Goal: Task Accomplishment & Management: Complete application form

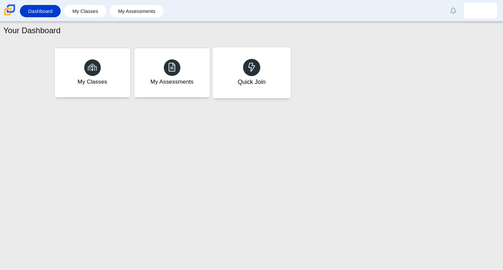
click at [234, 65] on div "Quick Join" at bounding box center [251, 72] width 79 height 51
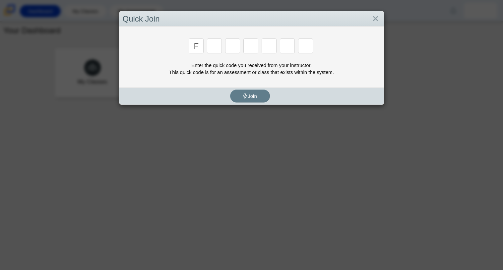
type input "F"
type input "7"
type input "M"
type input "C"
type input "H"
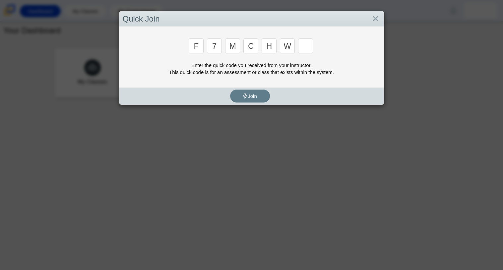
type input "W"
type input "K"
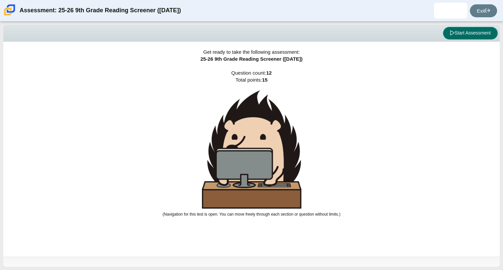
click at [461, 29] on button "Start Assessment" at bounding box center [470, 33] width 55 height 13
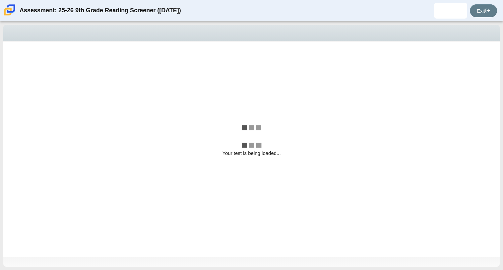
select select "ccc5b315-3c7c-471c-bf90-f22c8299c798"
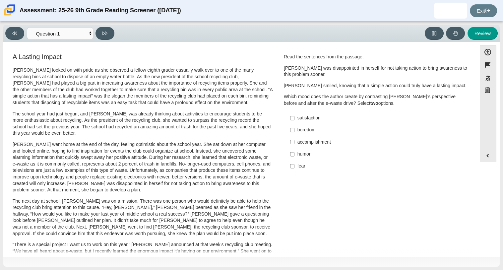
click at [182, 109] on div "[PERSON_NAME] looked on with pride as she observed a fellow eighth grader casua…" at bounding box center [143, 244] width 260 height 354
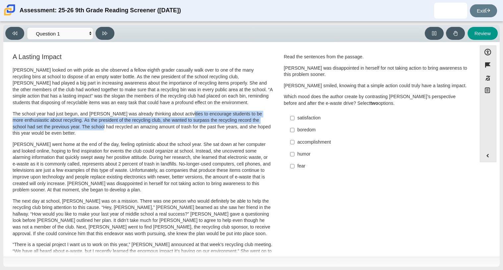
drag, startPoint x: 182, startPoint y: 109, endPoint x: 96, endPoint y: 130, distance: 88.5
click at [96, 130] on div "[PERSON_NAME] looked on with pride as she observed a fellow eighth grader casua…" at bounding box center [143, 244] width 260 height 354
click at [96, 130] on p "The school year had just begun, and [PERSON_NAME] was already thinking about ac…" at bounding box center [143, 124] width 260 height 26
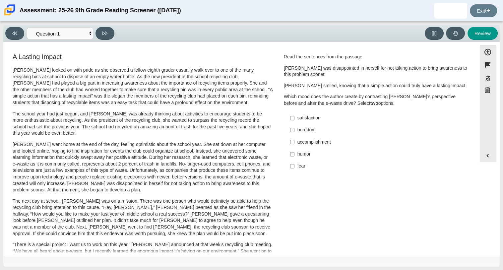
click at [96, 130] on p "The school year had just begun, and [PERSON_NAME] was already thinking about ac…" at bounding box center [143, 124] width 260 height 26
click at [489, 158] on button "Expand menu" at bounding box center [488, 155] width 16 height 13
click at [185, 205] on p "The next day at school, [PERSON_NAME] was on a mission. There was one person wh…" at bounding box center [143, 217] width 260 height 39
click at [297, 119] on div "satisfaction" at bounding box center [380, 118] width 167 height 7
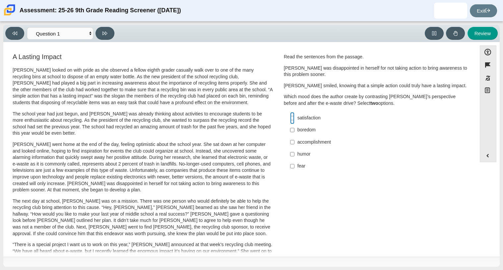
click at [294, 119] on input "satisfaction satisfaction" at bounding box center [292, 118] width 4 height 12
checkbox input "true"
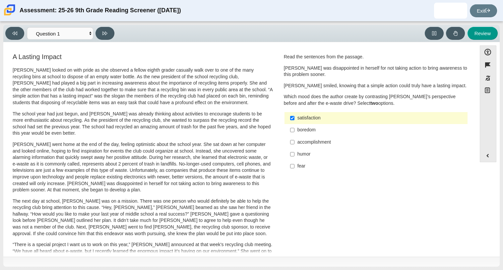
click at [297, 144] on div "accomplishment" at bounding box center [380, 142] width 167 height 7
click at [294, 144] on input "accomplishment accomplishment" at bounding box center [292, 142] width 4 height 12
checkbox input "true"
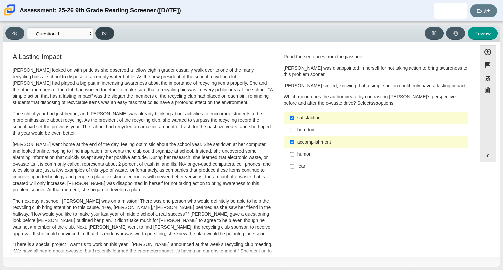
click at [104, 33] on icon at bounding box center [104, 33] width 5 height 5
select select "0ff64528-ffd7-428d-b192-babfaadd44e8"
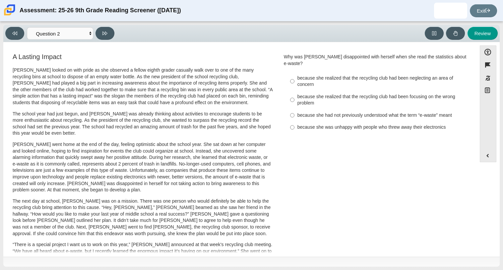
click at [349, 76] on div "because she realized that the recycling club had been neglecting an area of con…" at bounding box center [380, 81] width 167 height 13
click at [294, 76] on input "because she realized that the recycling club had been neglecting an area of con…" at bounding box center [292, 81] width 4 height 19
radio input "true"
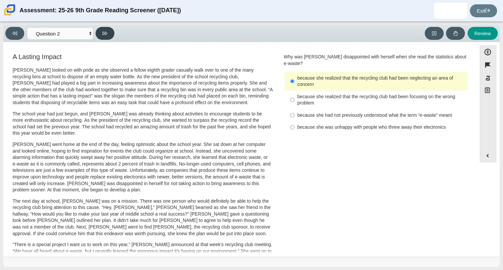
click at [105, 35] on icon at bounding box center [104, 33] width 5 height 5
select select "7ce3d843-6974-4858-901c-1ff39630e843"
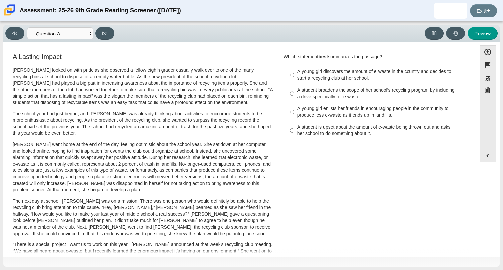
click at [350, 77] on div "A young girl discovers the amount of e-waste in the country and decides to star…" at bounding box center [380, 74] width 167 height 13
click at [294, 77] on input "A young girl discovers the amount of e-waste in the country and decides to star…" at bounding box center [292, 75] width 4 height 19
radio input "true"
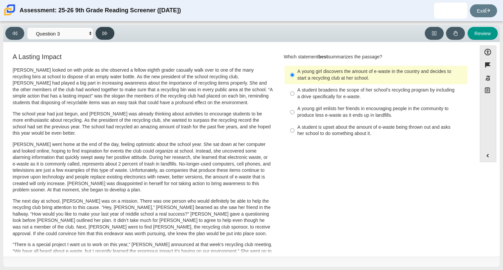
click at [111, 31] on button at bounding box center [104, 33] width 19 height 13
select select "ca9ea0f1-49c5-4bd1-83b0-472c18652b42"
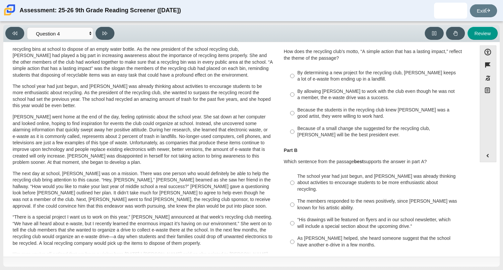
scroll to position [24, 0]
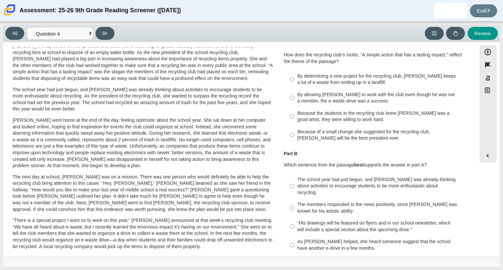
click at [331, 76] on div "By determining a new project for the recycling club, [PERSON_NAME] keeps a lot …" at bounding box center [380, 79] width 167 height 13
click at [294, 76] on input "By determining a new project for the recycling club, [PERSON_NAME] keeps a lot …" at bounding box center [292, 79] width 4 height 19
radio input "true"
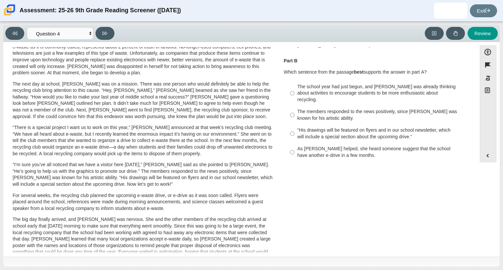
scroll to position [118, 0]
click at [332, 92] on div "The school year had just begun, and [PERSON_NAME] was already thinking about ac…" at bounding box center [380, 93] width 167 height 20
click at [294, 92] on input "The school year had just begun, and [PERSON_NAME] was already thinking about ac…" at bounding box center [292, 92] width 4 height 25
radio input "true"
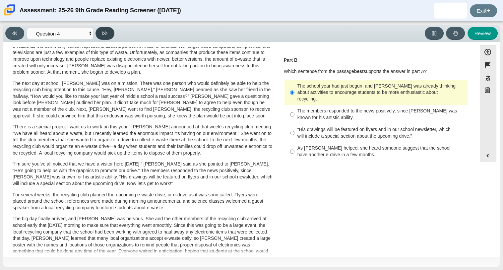
click at [108, 28] on button at bounding box center [104, 33] width 19 height 13
select select "e41f1a79-e29f-4095-8030-a53364015bed"
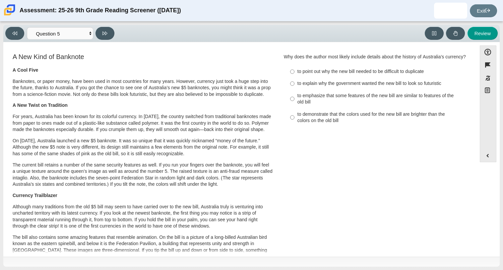
click at [335, 103] on div "to emphasize that some features of the new bill are similar to features of the …" at bounding box center [380, 98] width 167 height 13
click at [294, 103] on input "to emphasize that some features of the new bill are similar to features of the …" at bounding box center [292, 99] width 4 height 19
radio input "true"
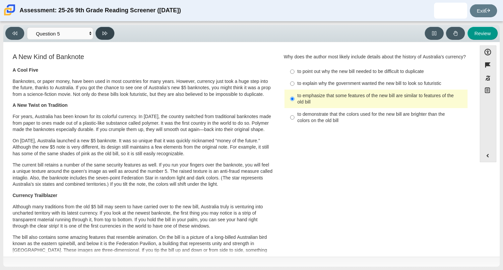
click at [107, 28] on button at bounding box center [104, 33] width 19 height 13
select select "69146e31-7b3d-4a3e-9ce6-f30c24342ae0"
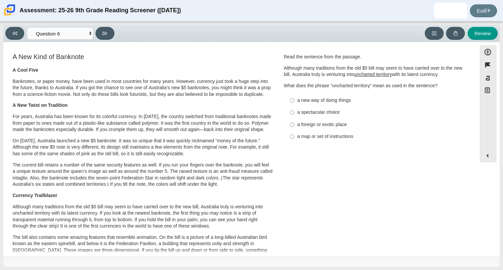
click at [327, 103] on div "a new way of doing things" at bounding box center [380, 100] width 167 height 7
click at [294, 103] on input "a new way of doing things a new way of doing things" at bounding box center [292, 100] width 4 height 12
radio input "true"
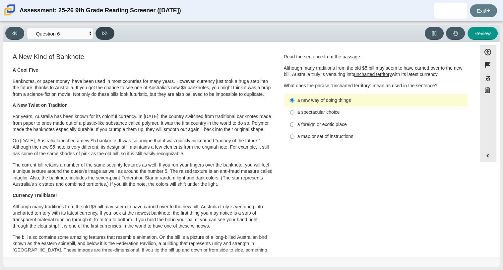
click at [107, 36] on button at bounding box center [104, 33] width 19 height 13
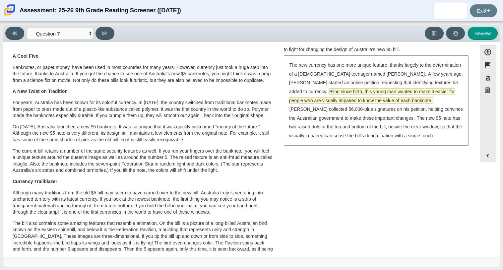
scroll to position [13, 0]
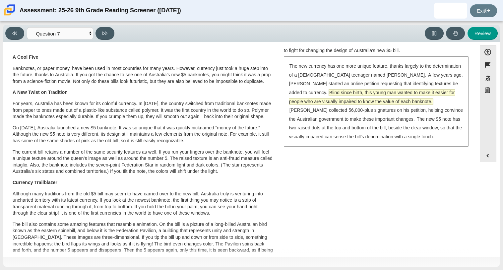
click at [386, 101] on span "Blind since birth, this young man wanted to make it easier for people who are v…" at bounding box center [372, 97] width 166 height 15
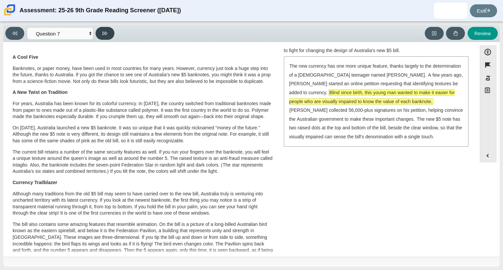
click at [109, 32] on button at bounding box center [104, 33] width 19 height 13
select select "ea8338c2-a6a3-418e-a305-2b963b54a290"
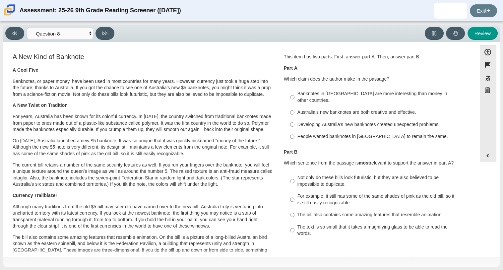
click at [330, 109] on div "Australia’s new banknotes are both creative and effective." at bounding box center [380, 112] width 167 height 7
click at [294, 106] on input "Australia’s new banknotes are both creative and effective. Australia’s new bank…" at bounding box center [292, 112] width 4 height 12
radio input "true"
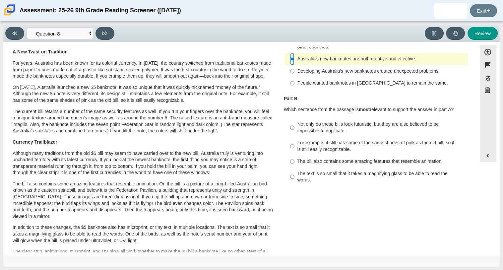
scroll to position [52, 0]
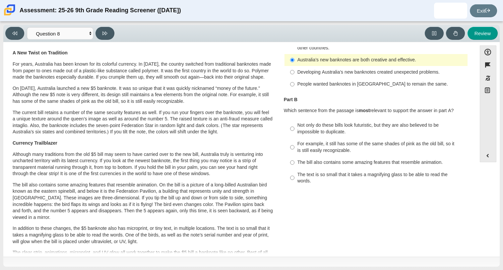
click at [342, 122] on div "Not only do these bills look futuristic, but they are also believed to be impos…" at bounding box center [380, 128] width 167 height 13
click at [294, 119] on input "Not only do these bills look futuristic, but they are also believed to be impos…" at bounding box center [292, 128] width 4 height 19
radio input "true"
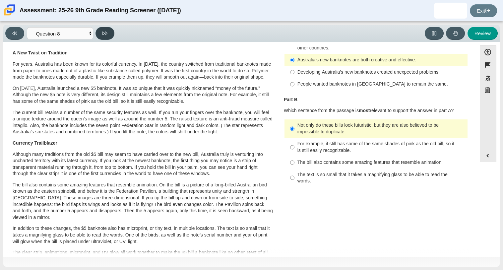
click at [105, 34] on icon at bounding box center [104, 33] width 5 height 5
select select "89f058d6-b15c-4ef5-a4b3-fdaffb8868b6"
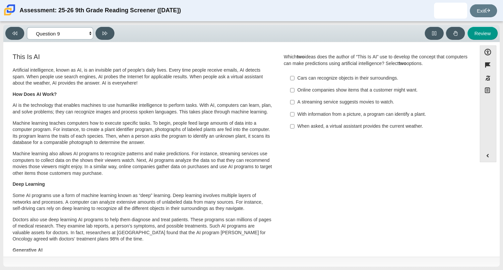
click at [84, 31] on select "Questions Question 1 Question 2 Question 3 Question 4 Question 5 Question 6 Que…" at bounding box center [60, 33] width 66 height 12
click at [313, 100] on div "A streaming service suggests movies to watch." at bounding box center [380, 102] width 167 height 7
click at [294, 100] on input "A streaming service suggests movies to watch. A streaming service suggests movi…" at bounding box center [292, 102] width 4 height 12
checkbox input "true"
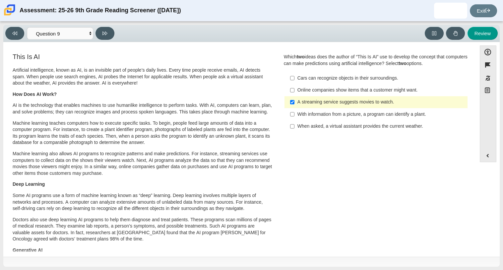
click at [329, 128] on div "When asked, a virtual assistant provides the current weather." at bounding box center [380, 126] width 167 height 7
click at [294, 128] on input "When asked, a virtual assistant provides the current weather. When asked, a vir…" at bounding box center [292, 126] width 4 height 12
checkbox input "true"
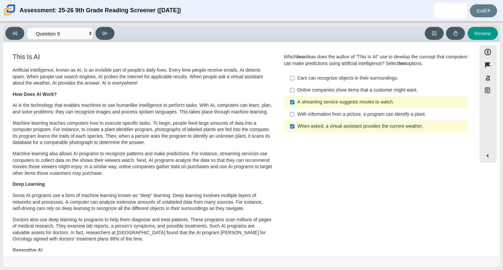
click at [304, 117] on div "With information from a picture, a program can identify a plant." at bounding box center [380, 114] width 167 height 7
click at [294, 117] on input "With information from a picture, a program can identify a plant. With informati…" at bounding box center [292, 114] width 4 height 12
checkbox input "true"
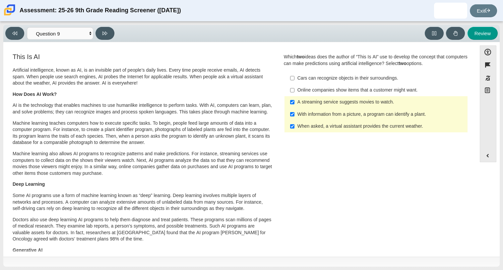
click at [302, 121] on label "When asked, a virtual assistant provides the current weather. When asked, a vir…" at bounding box center [376, 126] width 182 height 12
click at [294, 121] on input "When asked, a virtual assistant provides the current weather. When asked, a vir…" at bounding box center [292, 126] width 4 height 12
checkbox input "false"
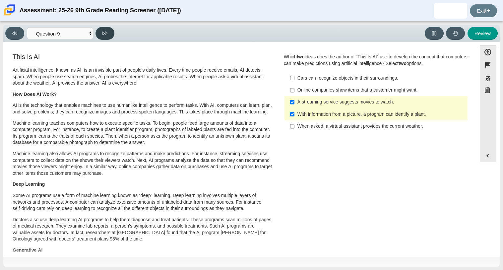
click at [110, 32] on button at bounding box center [104, 33] width 19 height 13
select select "cdf3c14e-a918-44d1-9b63-3db0fa81641e"
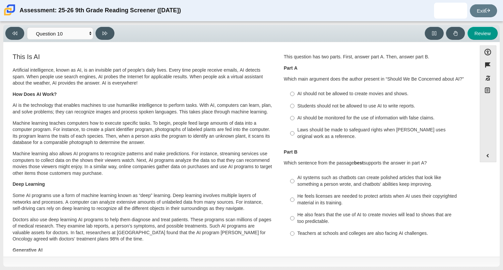
click at [306, 120] on div "AI should be monitored for the use of information with false claims." at bounding box center [380, 118] width 167 height 7
click at [294, 120] on input "AI should be monitored for the use of information with false claims. AI should …" at bounding box center [292, 118] width 4 height 12
radio input "true"
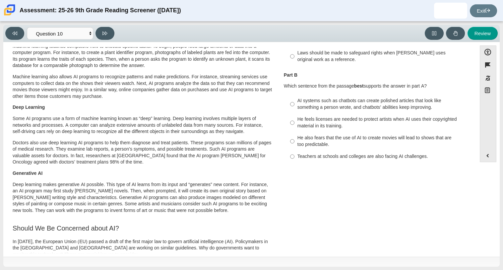
scroll to position [81, 0]
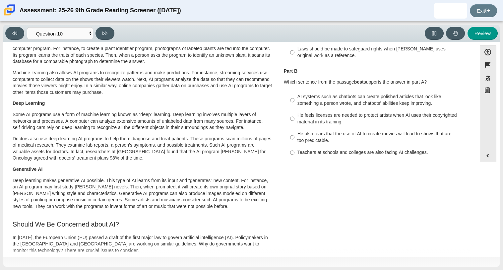
click at [375, 91] on ul "AI systems such as chatbots can create polished articles that look like somethi…" at bounding box center [376, 125] width 184 height 68
click at [357, 97] on div "AI systems such as chatbots can create polished articles that look like somethi…" at bounding box center [380, 99] width 167 height 13
click at [294, 97] on input "AI systems such as chatbots can create polished articles that look like somethi…" at bounding box center [292, 100] width 4 height 19
radio input "true"
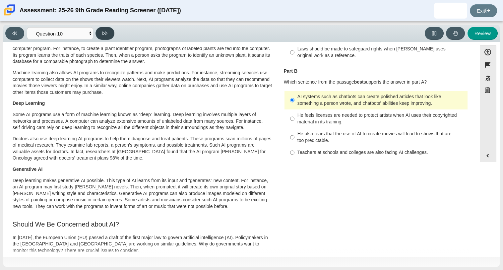
click at [103, 33] on icon at bounding box center [104, 33] width 5 height 5
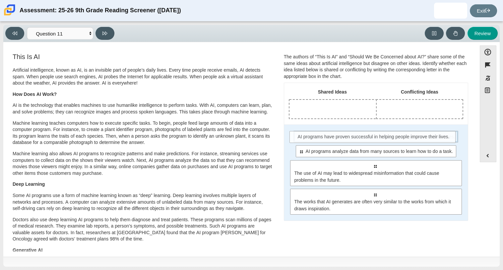
click at [361, 141] on div "Select to move response to a response input area. AI programs have proven succe…" at bounding box center [375, 137] width 165 height 12
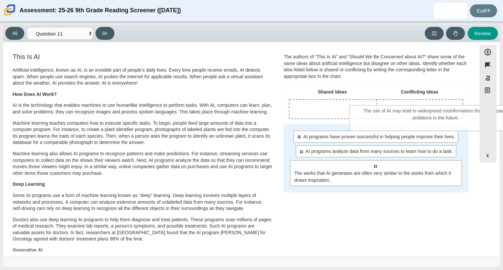
drag, startPoint x: 358, startPoint y: 182, endPoint x: 415, endPoint y: 124, distance: 81.3
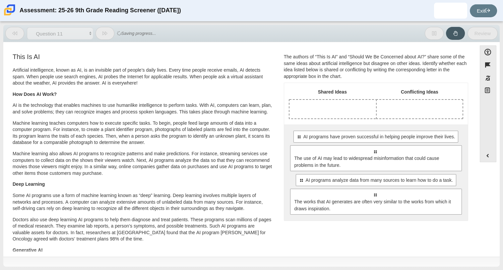
click at [415, 124] on div "Shared Ideas Conflicting Ideas Select to move response to a response input area…" at bounding box center [376, 152] width 184 height 138
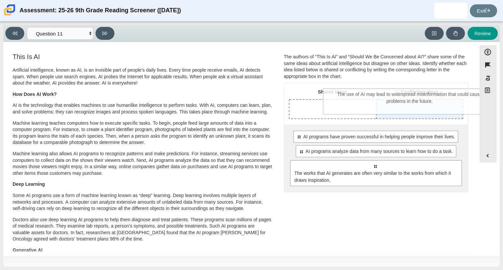
drag, startPoint x: 366, startPoint y: 164, endPoint x: 401, endPoint y: 107, distance: 66.5
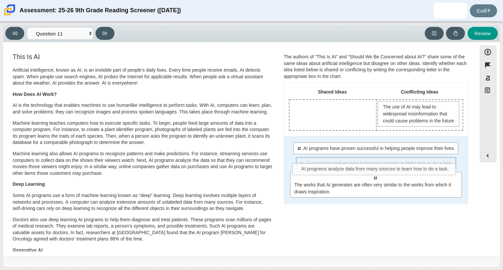
click at [371, 169] on div "Select to move response to a response input area. AI programs analyze data from…" at bounding box center [376, 163] width 160 height 12
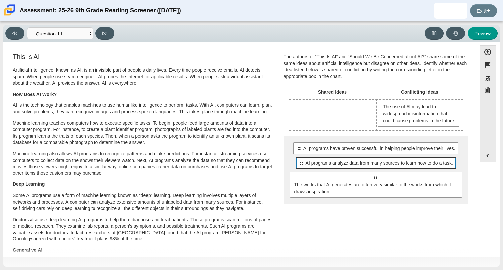
click at [371, 166] on span "AI programs analyze data from many sources to learn how to do a task." at bounding box center [379, 162] width 147 height 7
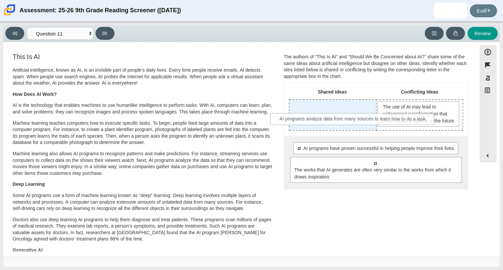
drag, startPoint x: 371, startPoint y: 172, endPoint x: 349, endPoint y: 122, distance: 54.7
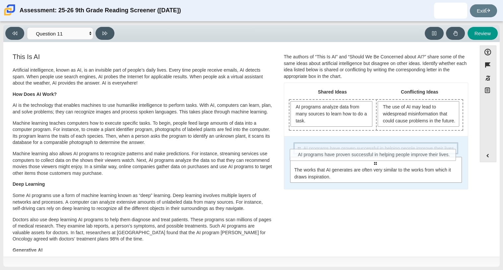
click at [349, 152] on span "AI programs have proven successful in helping people improve their lives." at bounding box center [379, 148] width 152 height 7
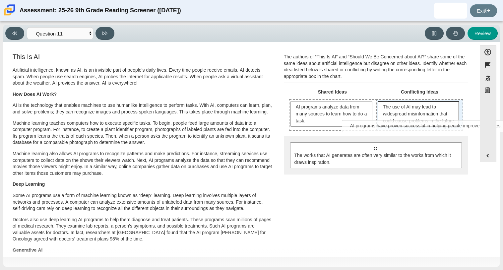
drag, startPoint x: 349, startPoint y: 156, endPoint x: 400, endPoint y: 127, distance: 58.9
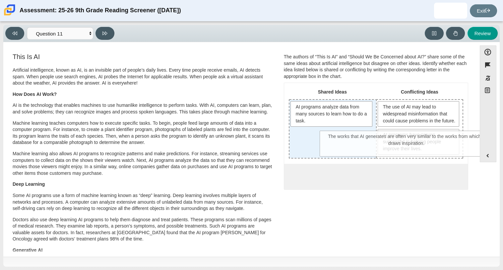
drag, startPoint x: 335, startPoint y: 198, endPoint x: 366, endPoint y: 152, distance: 55.8
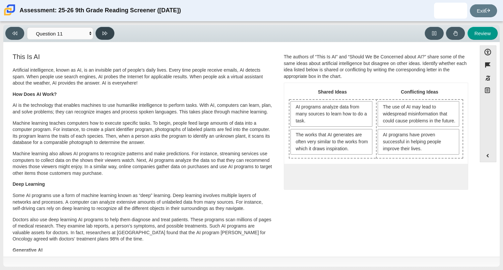
click at [104, 31] on icon at bounding box center [104, 33] width 5 height 5
select select "c3effed4-44ce-4a19-bd96-1787f34e9b4c"
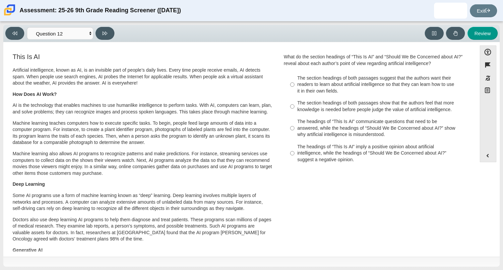
click at [334, 155] on div "The headings of “This Is AI” imply a positive opinion about artificial intellig…" at bounding box center [380, 154] width 167 height 20
click at [294, 155] on input "The headings of “This Is AI” imply a positive opinion about artificial intellig…" at bounding box center [292, 153] width 4 height 25
radio input "true"
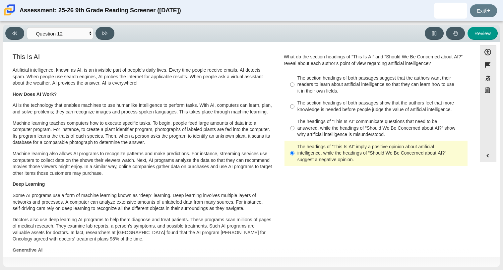
click at [334, 76] on div "The section headings of both passages suggest that the authors want their reade…" at bounding box center [380, 85] width 167 height 20
click at [294, 76] on input "The section headings of both passages suggest that the authors want their reade…" at bounding box center [292, 84] width 4 height 25
radio input "true"
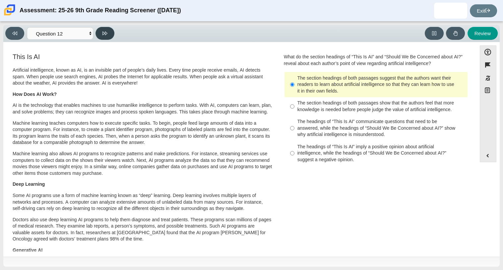
click at [99, 33] on button at bounding box center [104, 33] width 19 height 13
select select "review"
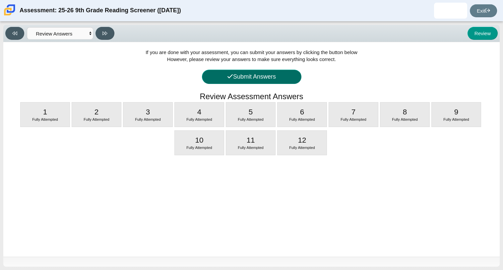
click at [260, 72] on button "Submit Answers" at bounding box center [251, 77] width 99 height 14
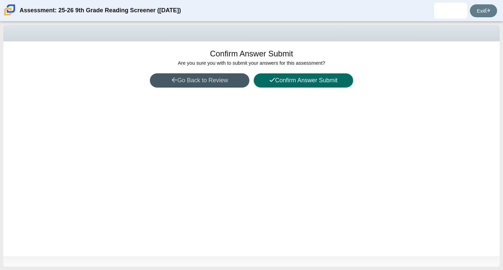
click at [287, 79] on button "Confirm Answer Submit" at bounding box center [303, 80] width 99 height 14
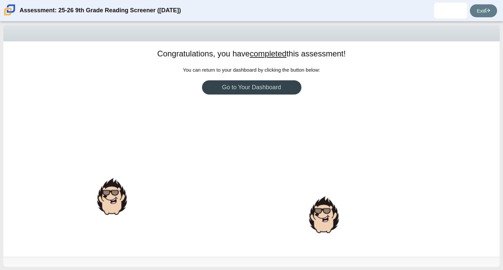
click at [245, 90] on link "Go to Your Dashboard" at bounding box center [251, 87] width 99 height 14
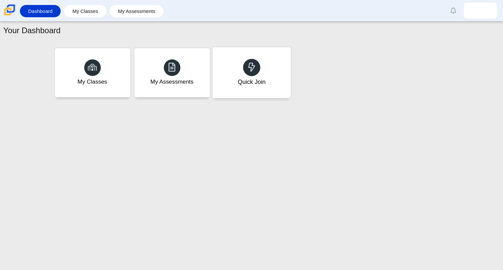
click at [227, 80] on div "Quick Join" at bounding box center [251, 72] width 79 height 51
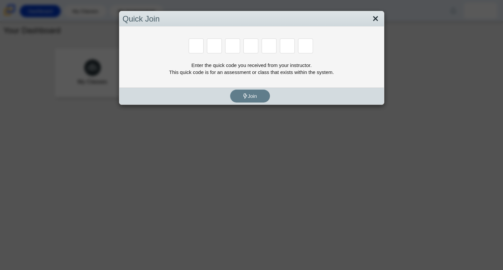
click at [379, 17] on link "Close" at bounding box center [375, 18] width 10 height 11
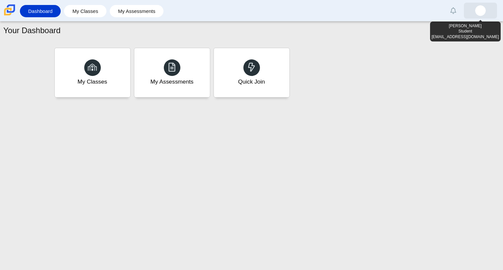
click at [474, 9] on link at bounding box center [480, 11] width 33 height 16
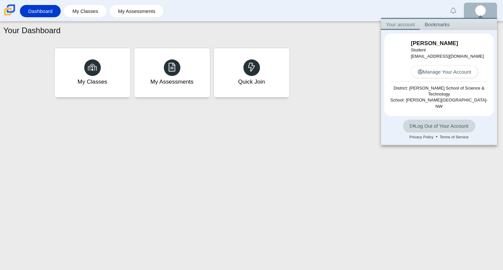
click at [447, 124] on link "Log Out of Your Account" at bounding box center [439, 125] width 73 height 13
